Goal: Book appointment/travel/reservation

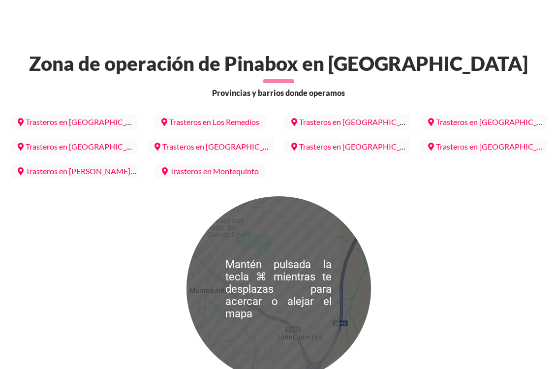
scroll to position [3852, 0]
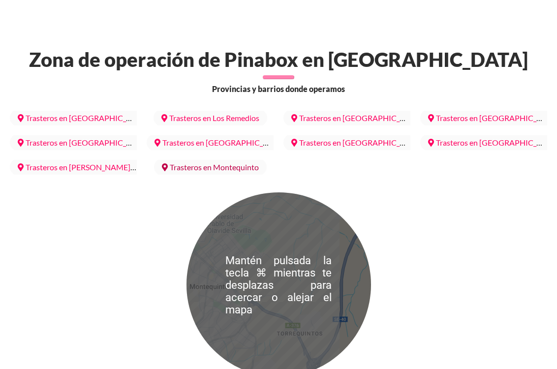
click at [216, 158] on link "Trasteros en Montequinto" at bounding box center [210, 166] width 113 height 17
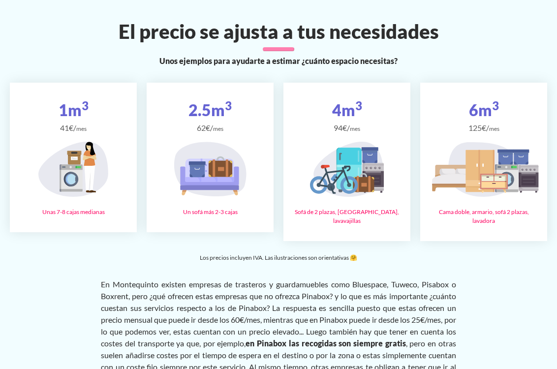
scroll to position [1619, 0]
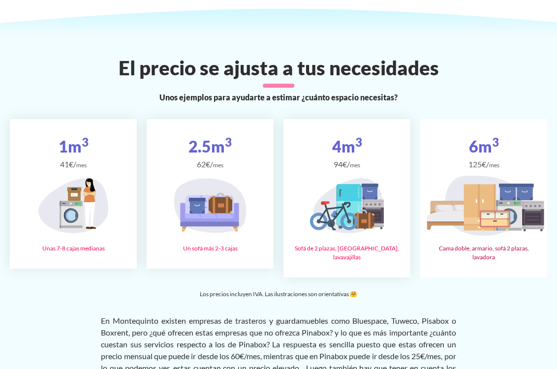
click at [461, 201] on icon at bounding box center [452, 208] width 45 height 14
click at [468, 244] on div "Cama doble, armario, sofá 2 plazas, lavadora" at bounding box center [483, 253] width 111 height 18
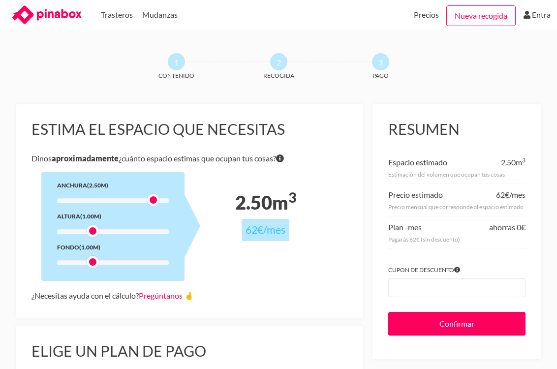
drag, startPoint x: 92, startPoint y: 199, endPoint x: 165, endPoint y: 201, distance: 73.3
click at [159, 201] on div at bounding box center [153, 200] width 12 height 12
drag, startPoint x: 91, startPoint y: 226, endPoint x: 160, endPoint y: 227, distance: 68.8
click at [159, 227] on div at bounding box center [163, 231] width 12 height 12
drag, startPoint x: 92, startPoint y: 262, endPoint x: 180, endPoint y: 263, distance: 88.0
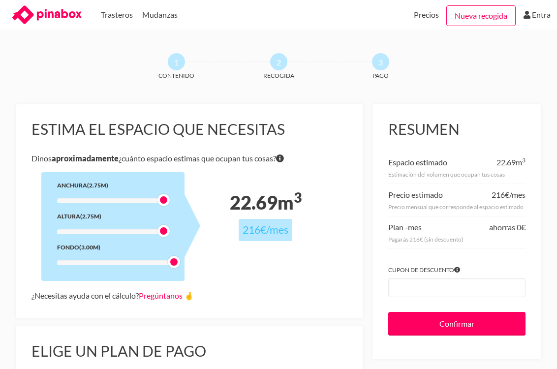
click at [180, 263] on div "Anchura (2.75m) Altura (2.75m) Fondo (3.00m)" at bounding box center [112, 226] width 143 height 109
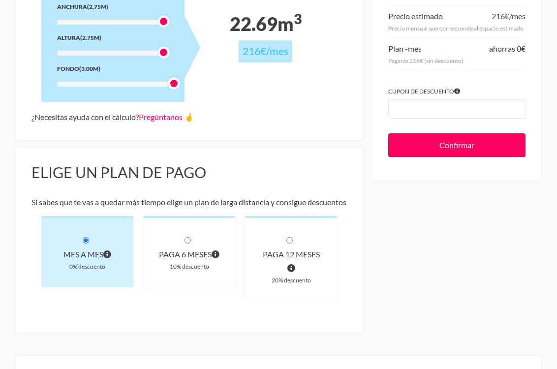
scroll to position [105, 0]
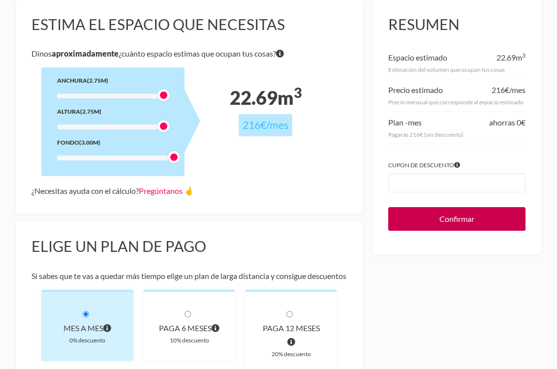
click at [450, 212] on input "Confirmar" at bounding box center [456, 219] width 137 height 24
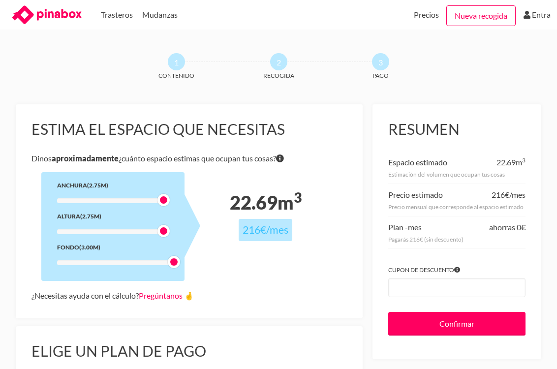
scroll to position [0, 0]
